Goal: Transaction & Acquisition: Download file/media

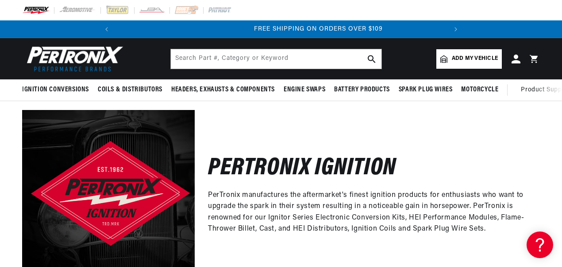
scroll to position [0, 331]
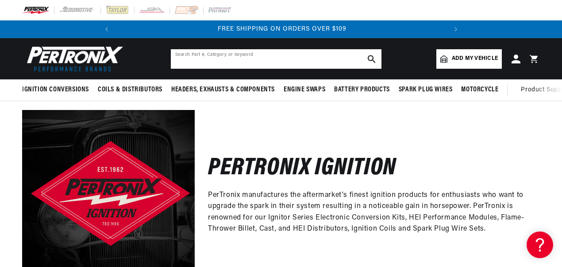
click at [198, 58] on input "text" at bounding box center [276, 58] width 211 height 19
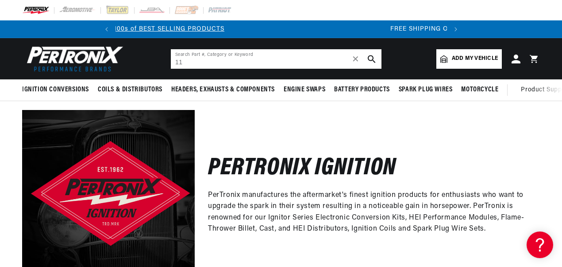
scroll to position [0, 0]
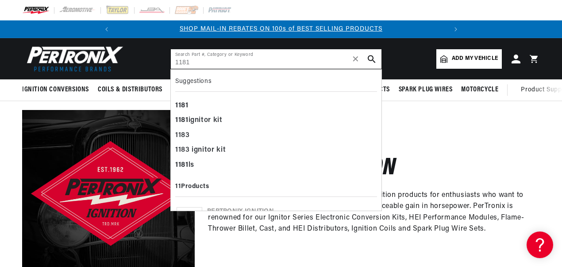
type input "1181"
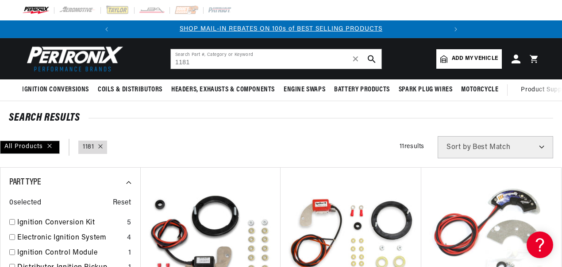
click at [284, 151] on div "All Products query : 1181 Filters 11 results Show Universal Parts Sort by Best …" at bounding box center [281, 147] width 562 height 22
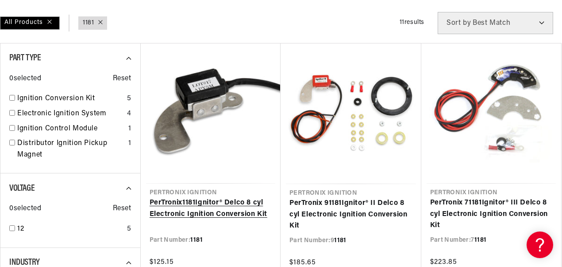
scroll to position [0, 331]
click at [208, 197] on link "PerTronix 1181 Ignitor® Delco 8 cyl Electronic Ignition Conversion Kit" at bounding box center [211, 208] width 123 height 23
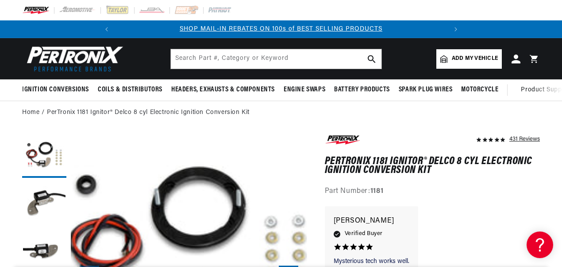
drag, startPoint x: 0, startPoint y: 0, endPoint x: 208, endPoint y: 164, distance: 265.1
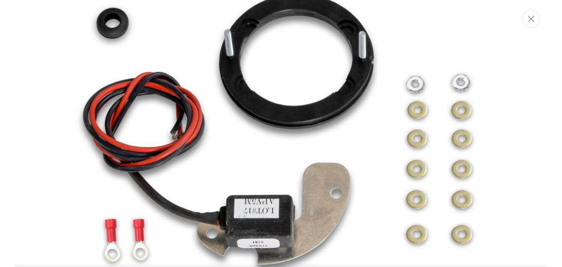
scroll to position [0, 331]
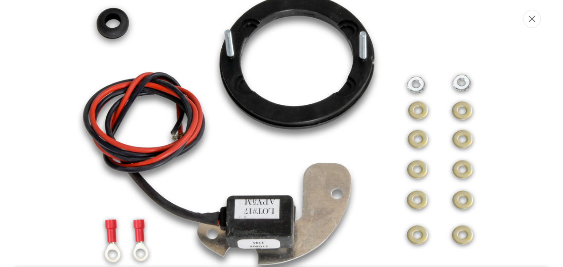
click at [534, 19] on icon "Close" at bounding box center [532, 18] width 6 height 7
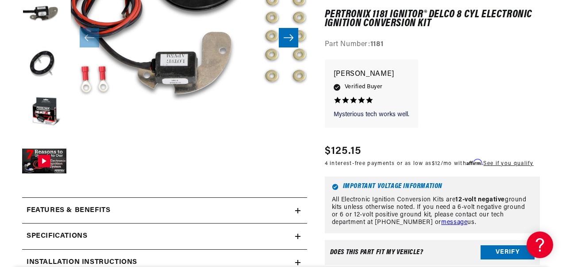
scroll to position [23, 0]
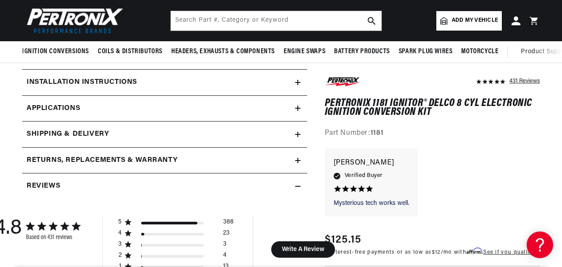
scroll to position [326, 0]
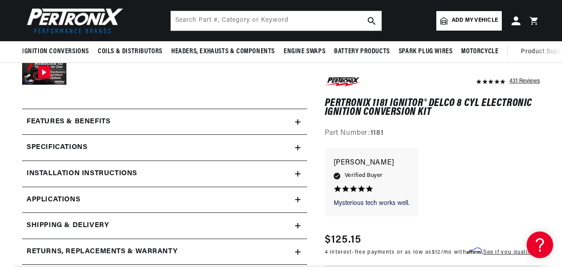
click at [81, 144] on h2 "Specifications" at bounding box center [57, 148] width 61 height 12
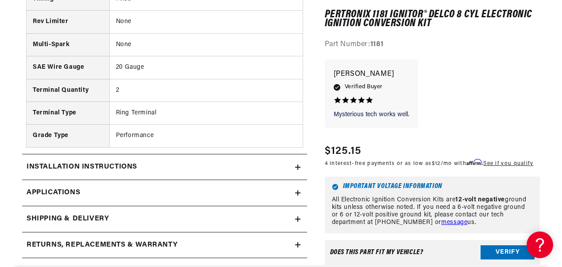
scroll to position [0, 0]
click at [123, 163] on h2 "Installation instructions" at bounding box center [82, 167] width 111 height 12
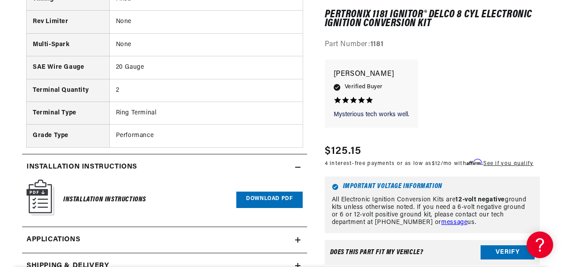
click at [274, 197] on link "Download PDF" at bounding box center [269, 199] width 66 height 16
